Goal: Task Accomplishment & Management: Use online tool/utility

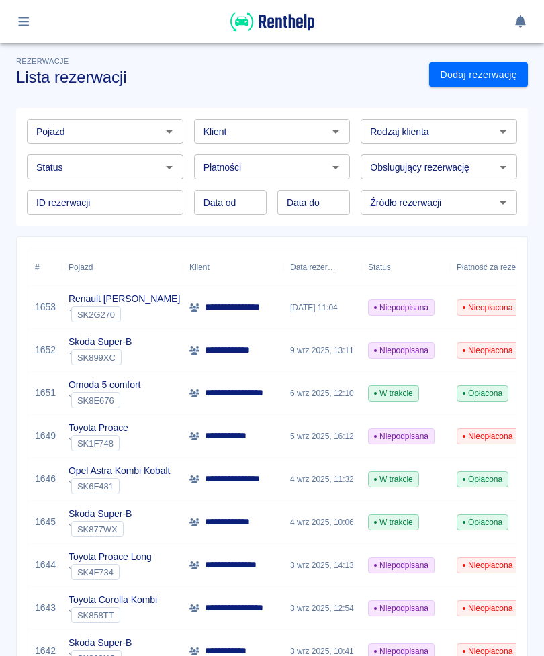
scroll to position [114, 0]
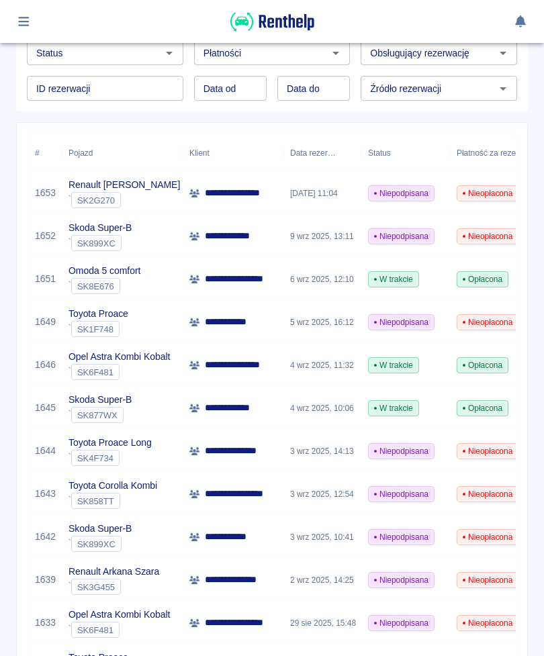
click at [32, 23] on button "button" at bounding box center [24, 21] width 26 height 23
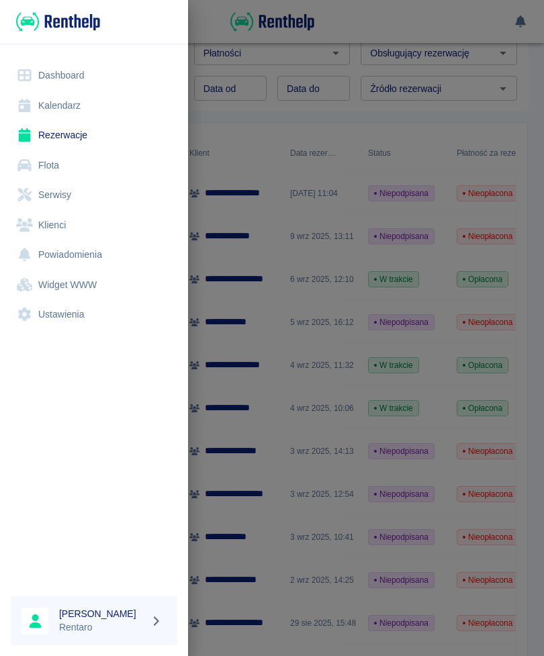
click at [111, 135] on link "Rezerwacje" at bounding box center [94, 135] width 167 height 30
click at [91, 105] on link "Kalendarz" at bounding box center [94, 106] width 167 height 30
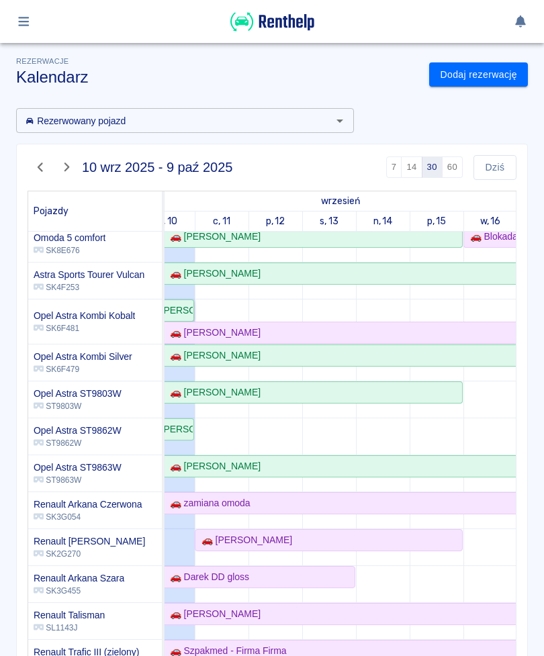
click at [187, 310] on div "🚗 [PERSON_NAME]" at bounding box center [167, 311] width 51 height 14
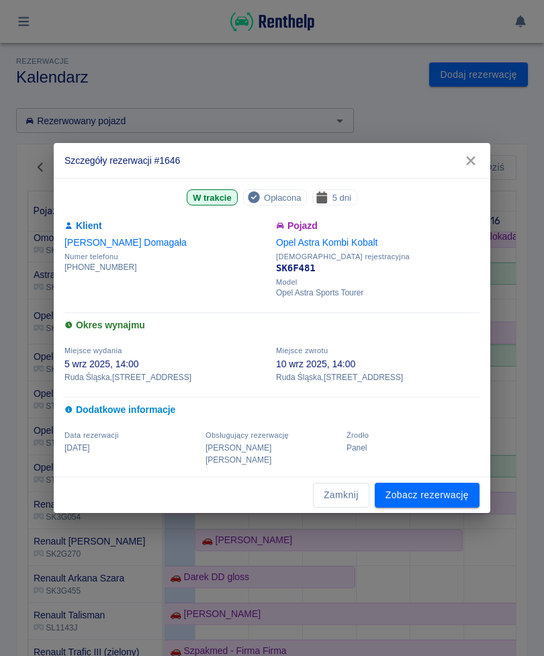
click at [446, 484] on link "Zobacz rezerwację" at bounding box center [427, 495] width 105 height 25
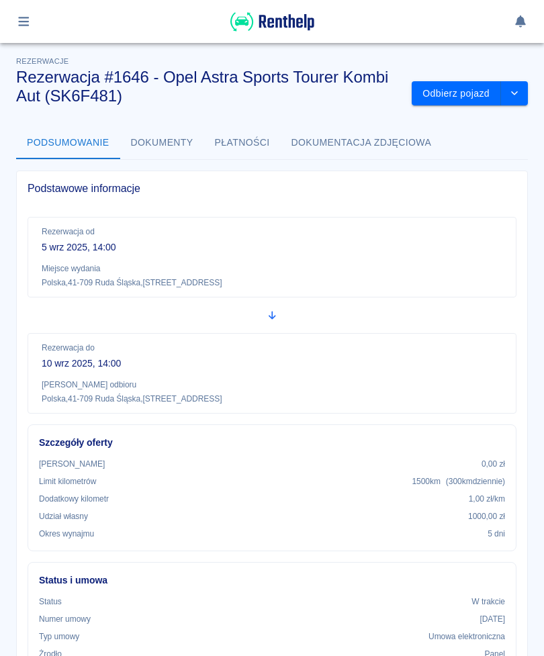
click at [457, 103] on button "Odbierz pojazd" at bounding box center [456, 93] width 89 height 25
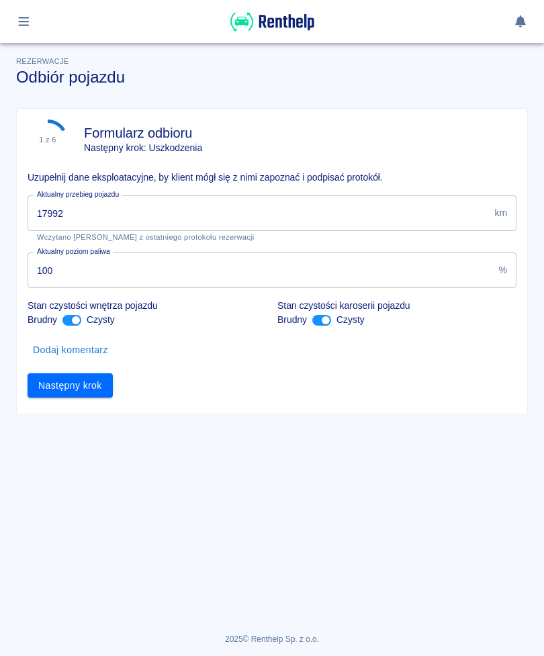
click at [202, 206] on input "17992" at bounding box center [258, 213] width 461 height 36
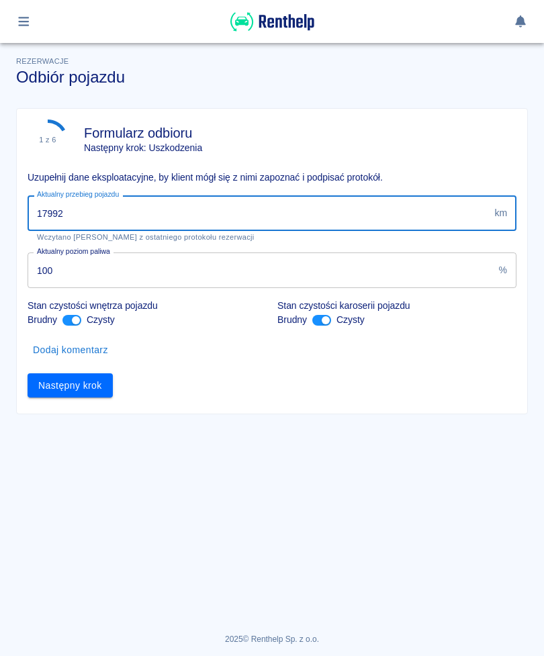
click at [380, 203] on input "17992" at bounding box center [258, 213] width 461 height 36
click at [453, 212] on input "17992" at bounding box center [258, 213] width 461 height 36
type input "18402"
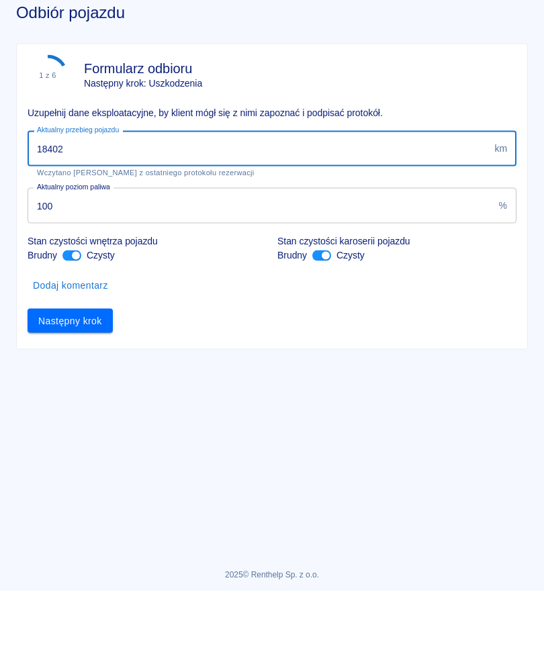
click at [95, 373] on button "Następny krok" at bounding box center [70, 385] width 85 height 25
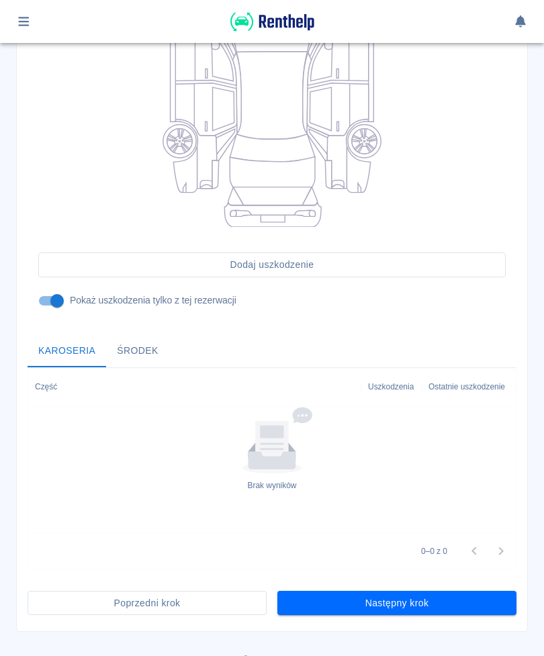
click at [423, 609] on button "Następny krok" at bounding box center [396, 603] width 239 height 25
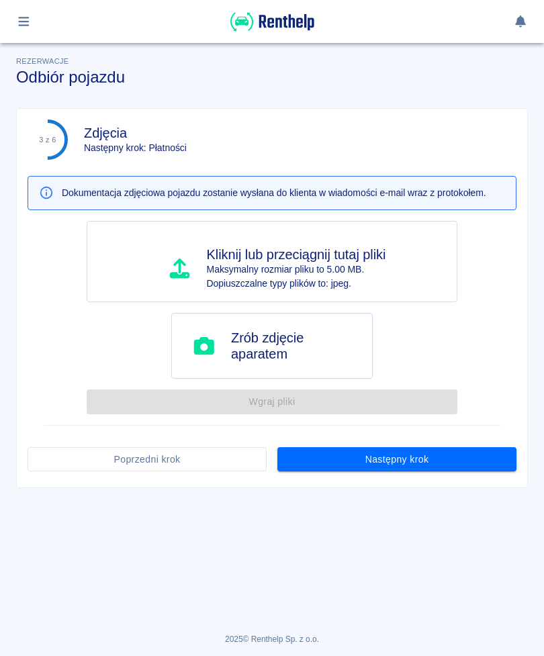
click at [324, 343] on h4 "Zrób zdjęcie aparatem" at bounding box center [296, 346] width 130 height 32
type input "C:\fakepath\image.jpg"
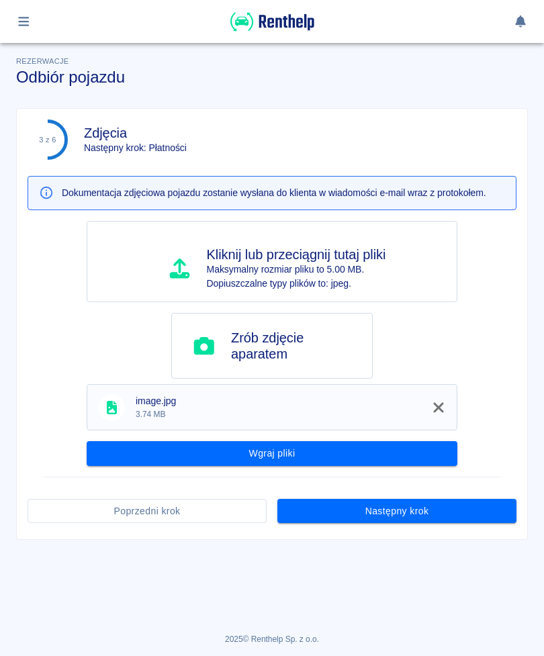
click at [324, 351] on h4 "Zrób zdjęcie aparatem" at bounding box center [296, 346] width 130 height 32
type input "C:\fakepath\image.jpg"
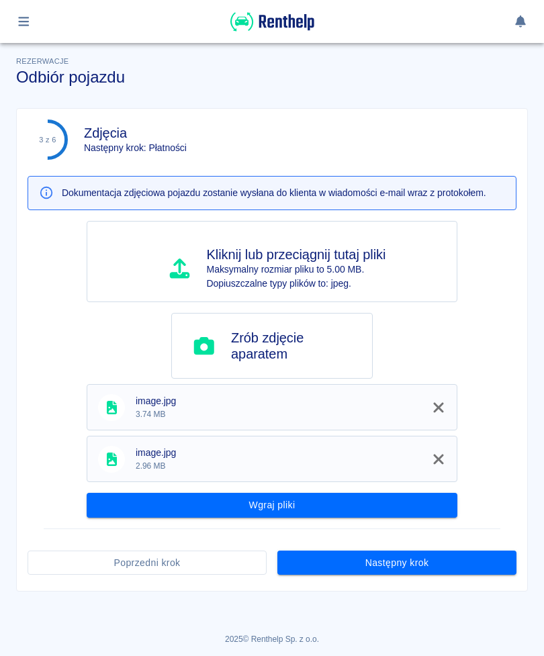
click at [318, 352] on h4 "Zrób zdjęcie aparatem" at bounding box center [296, 346] width 130 height 32
type input "C:\fakepath\image.jpg"
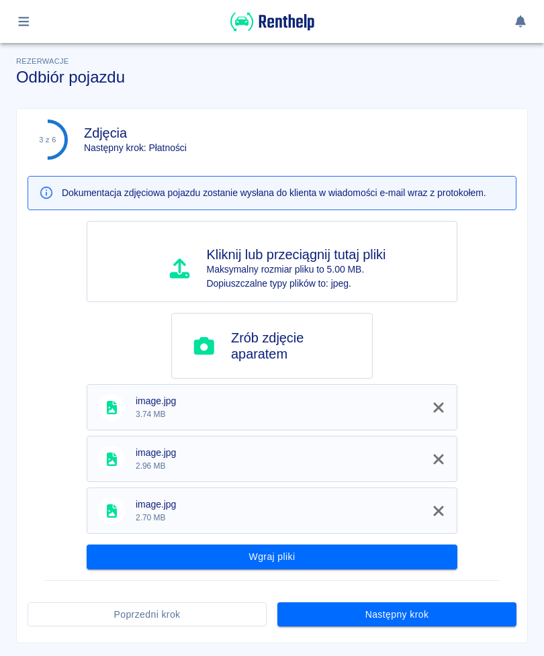
click at [321, 349] on h4 "Zrób zdjęcie aparatem" at bounding box center [296, 346] width 130 height 32
type input "C:\fakepath\image.jpg"
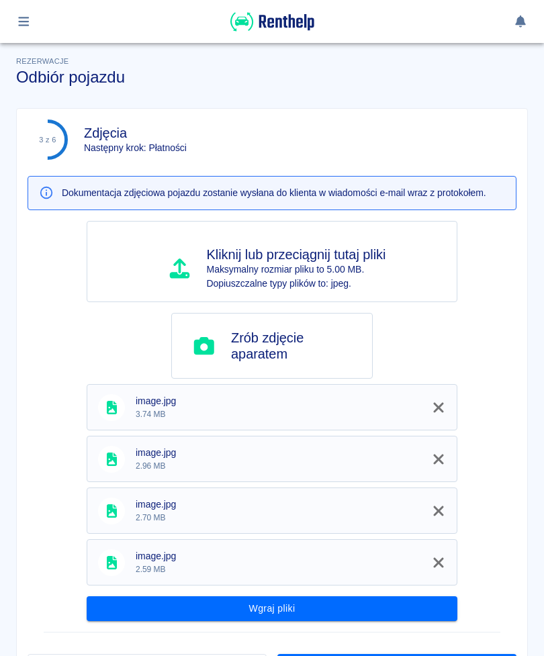
click at [402, 608] on button "Wgraj pliki" at bounding box center [272, 609] width 371 height 25
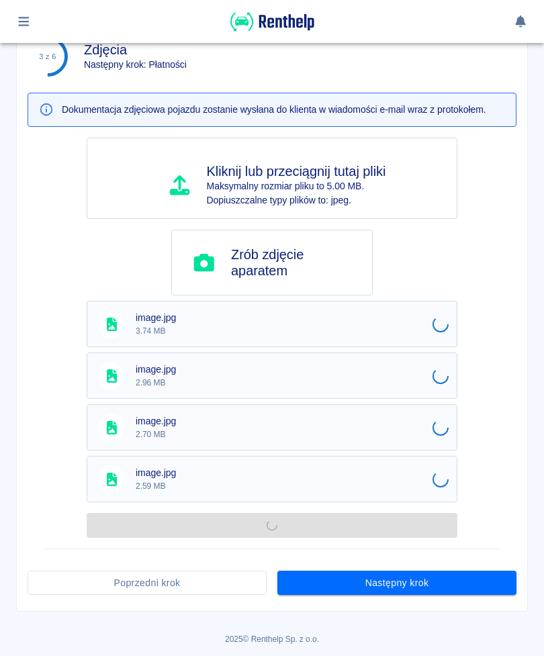
scroll to position [83, 0]
click at [453, 582] on button "Następny krok" at bounding box center [396, 584] width 239 height 25
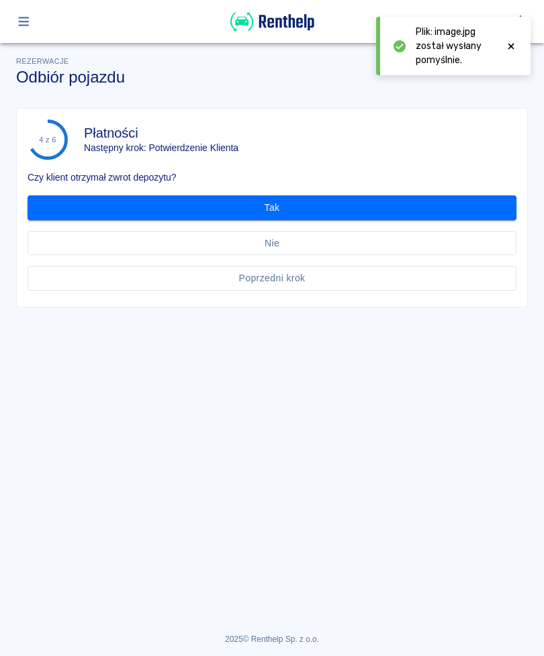
click at [408, 208] on button "Tak" at bounding box center [272, 207] width 489 height 25
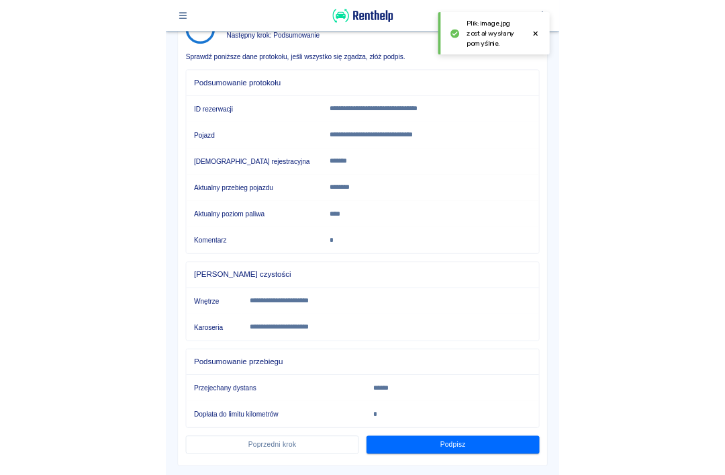
scroll to position [98, 0]
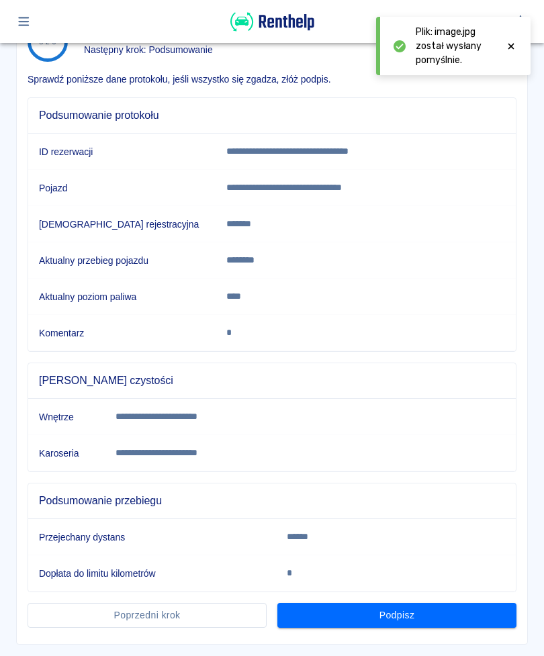
click at [452, 613] on button "Podpisz" at bounding box center [396, 615] width 239 height 25
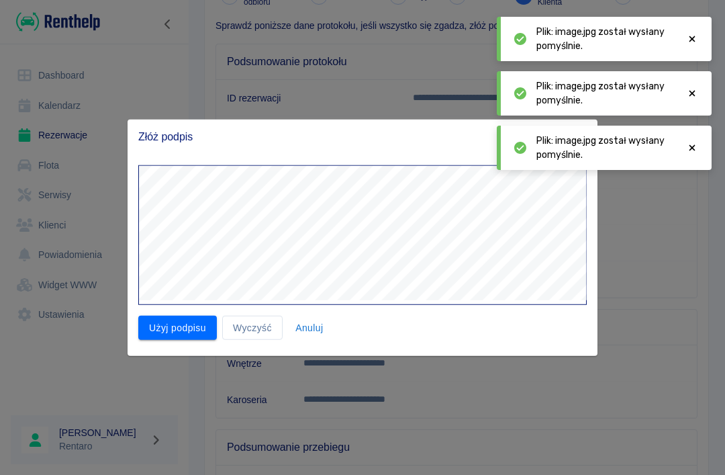
click at [200, 316] on button "Użyj podpisu" at bounding box center [177, 327] width 79 height 25
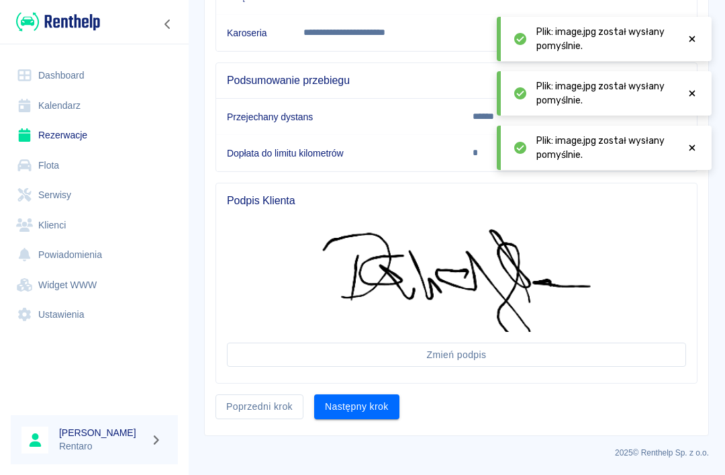
scroll to position [464, 0]
click at [380, 406] on button "Następny krok" at bounding box center [356, 407] width 85 height 25
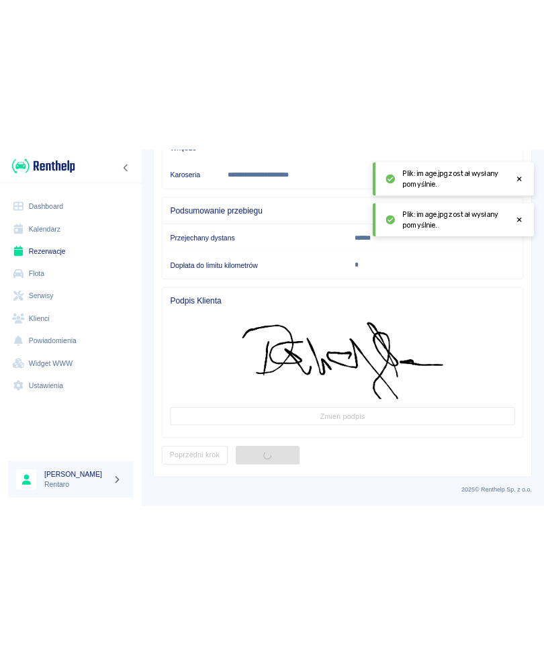
scroll to position [0, 0]
